Goal: Information Seeking & Learning: Learn about a topic

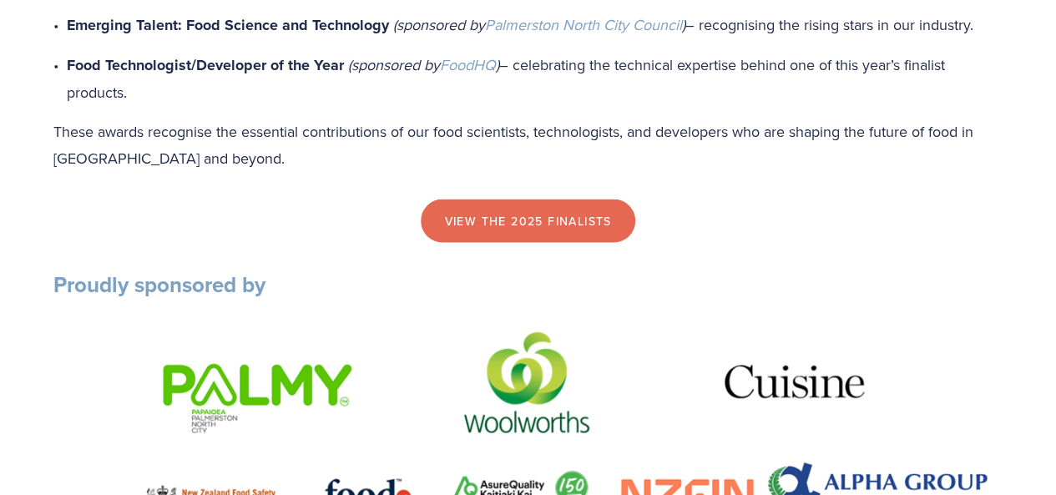
scroll to position [1587, 0]
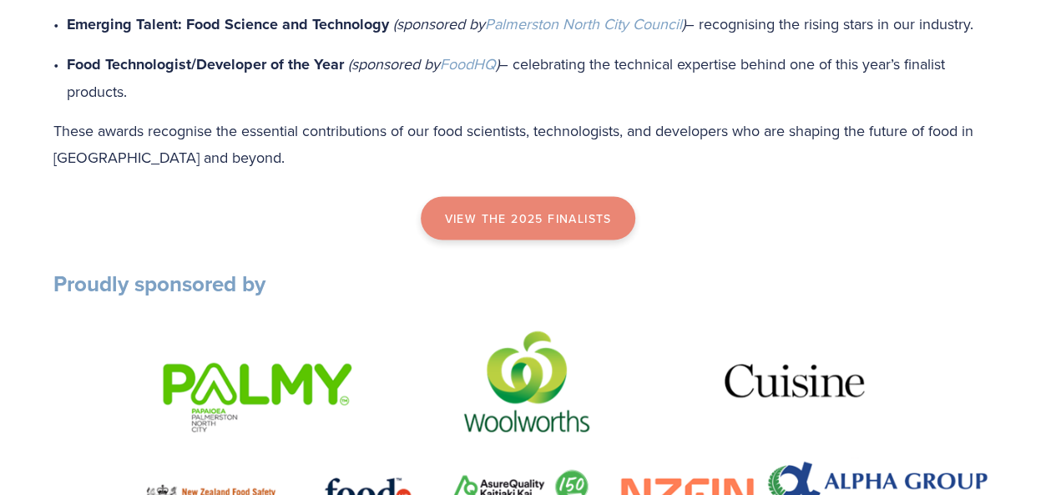
click at [580, 238] on link "view the 2025 finalists" at bounding box center [528, 218] width 214 height 43
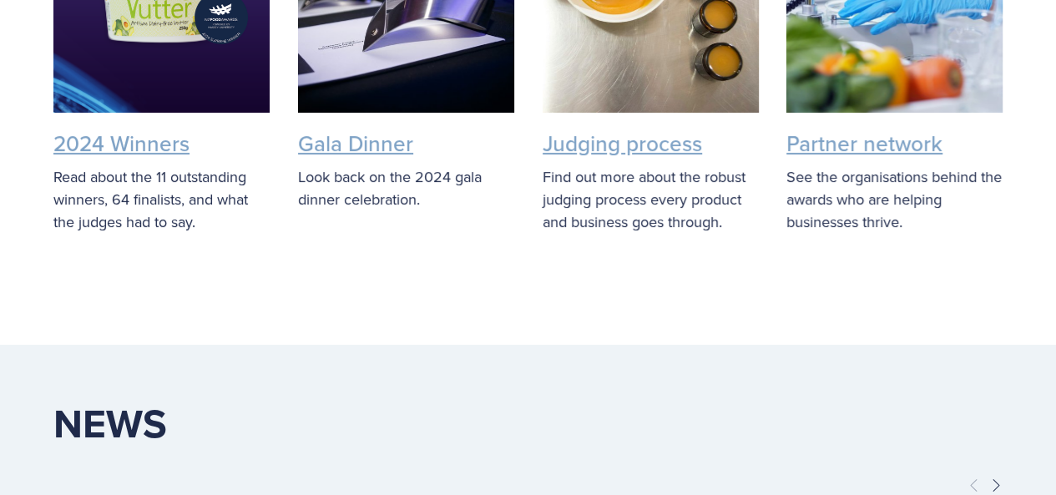
scroll to position [3508, 0]
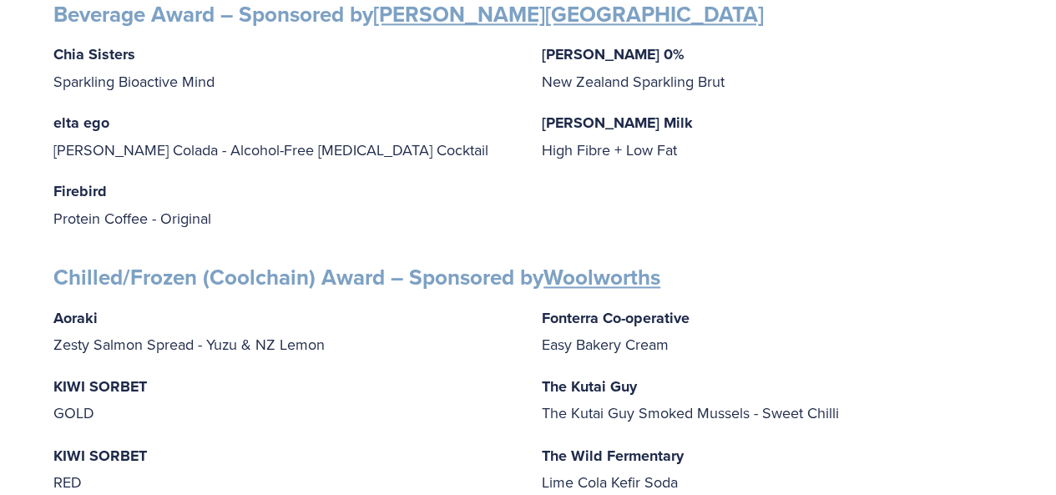
scroll to position [1169, 0]
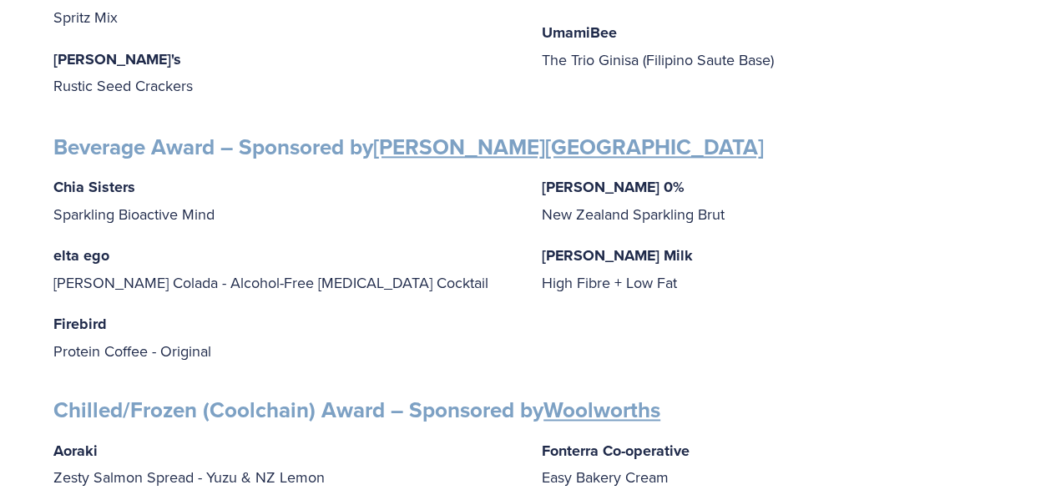
scroll to position [1635, 0]
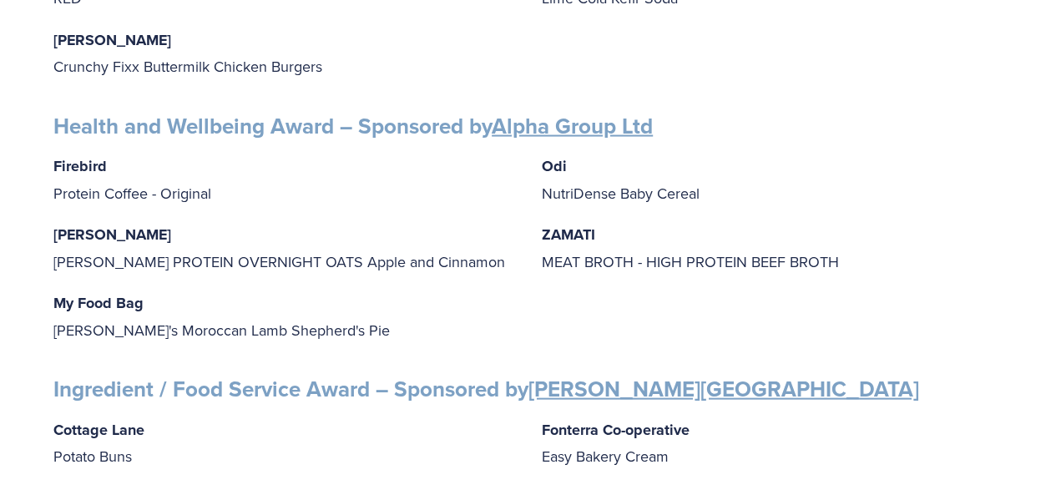
click at [403, 244] on p "[PERSON_NAME] [PERSON_NAME] PROTEIN OVERNIGHT OATS Apple and Cinnamon" at bounding box center [284, 247] width 462 height 53
click at [403, 244] on p "FULLER FULLER PROTEIN OVERNIGHT OATS Apple and Cinnamon" at bounding box center [284, 247] width 462 height 53
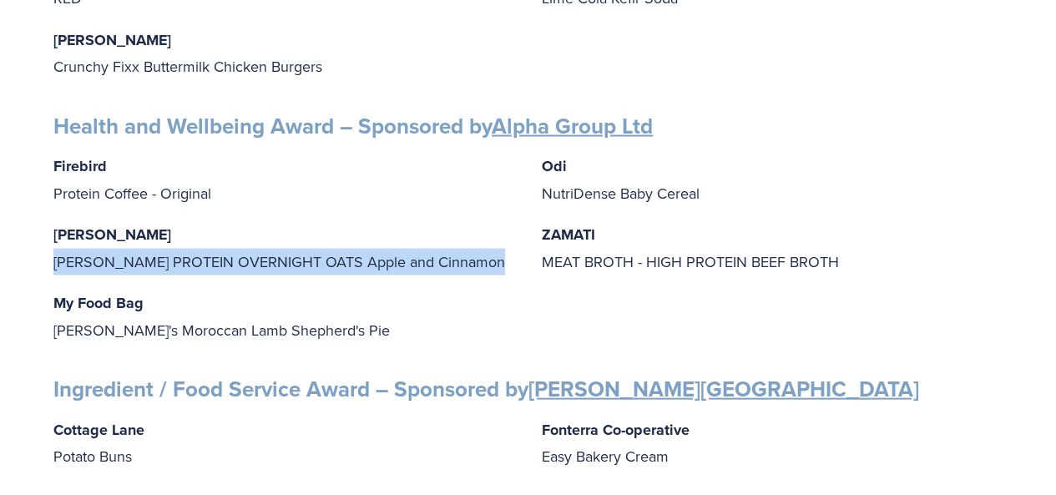
click at [403, 243] on p "FULLER FULLER PROTEIN OVERNIGHT OATS Apple and Cinnamon" at bounding box center [284, 247] width 462 height 53
copy div "[PERSON_NAME] PROTEIN OVERNIGHT OATS Apple and Cinnamon"
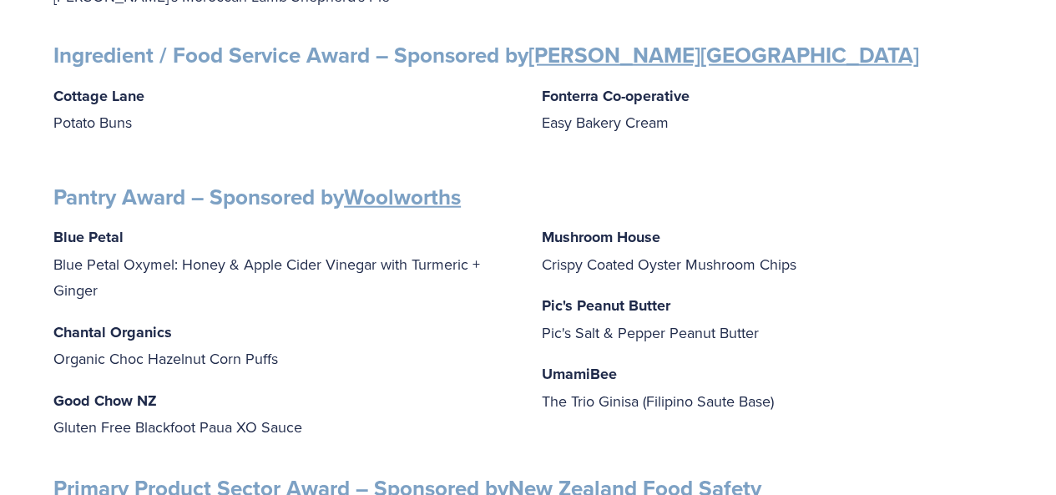
scroll to position [2587, 0]
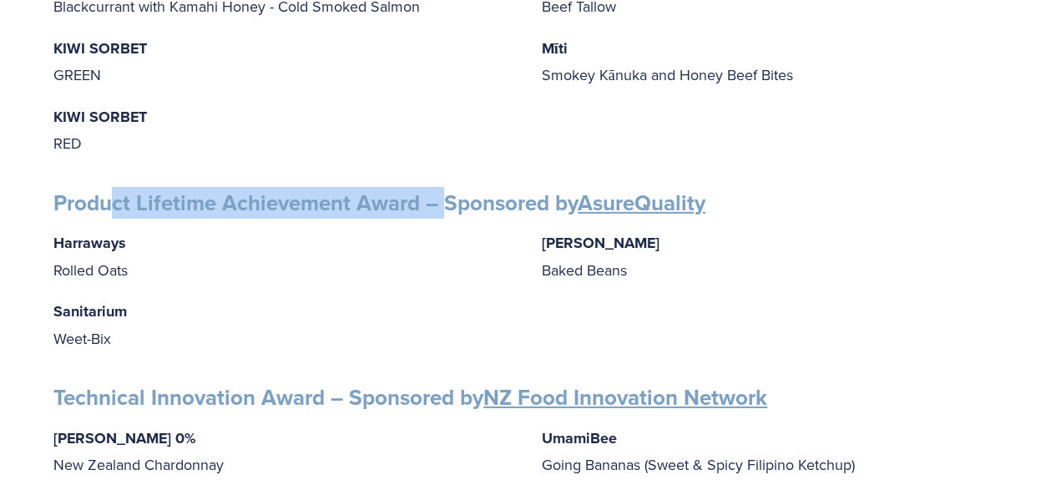
drag, startPoint x: 152, startPoint y: 175, endPoint x: 528, endPoint y: 186, distance: 376.0
click at [451, 188] on strong "Product Lifetime Achievement Award – Sponsored by AsureQuality" at bounding box center [379, 203] width 652 height 32
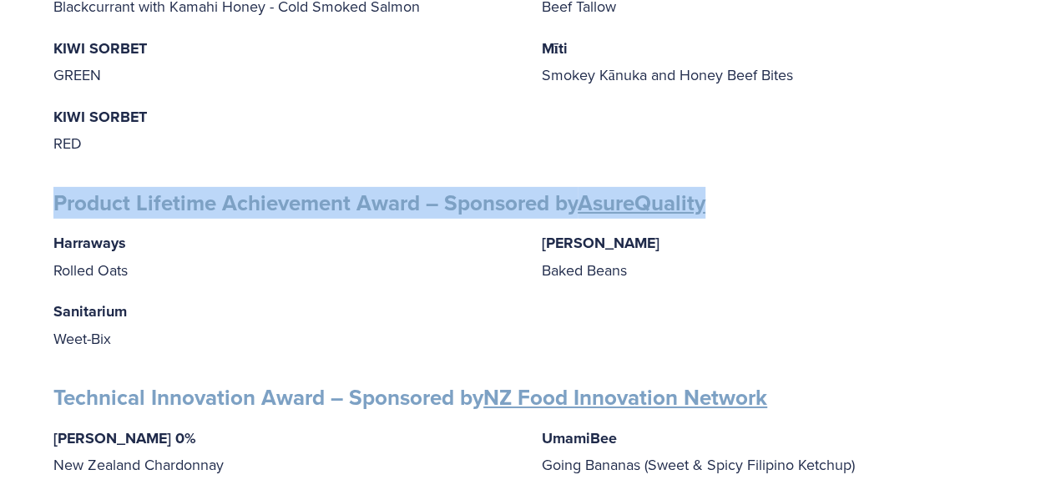
drag, startPoint x: 708, startPoint y: 182, endPoint x: 13, endPoint y: 176, distance: 694.9
click at [608, 187] on link "AsureQuality" at bounding box center [642, 203] width 128 height 32
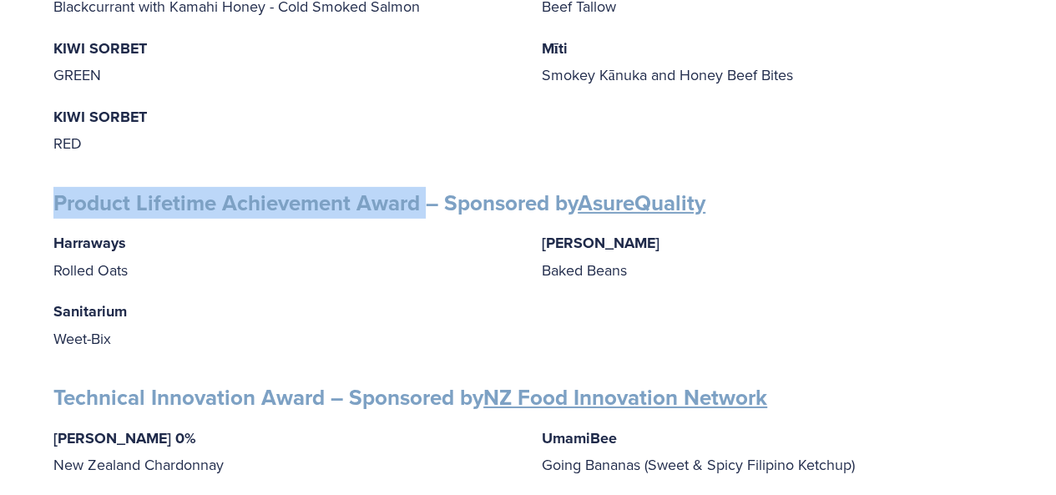
drag, startPoint x: 54, startPoint y: 170, endPoint x: 423, endPoint y: 168, distance: 369.1
click at [423, 187] on strong "Product Lifetime Achievement Award – Sponsored by AsureQuality" at bounding box center [379, 203] width 652 height 32
copy strong "Product Lifetime Achievement Award"
